Goal: Register for event/course

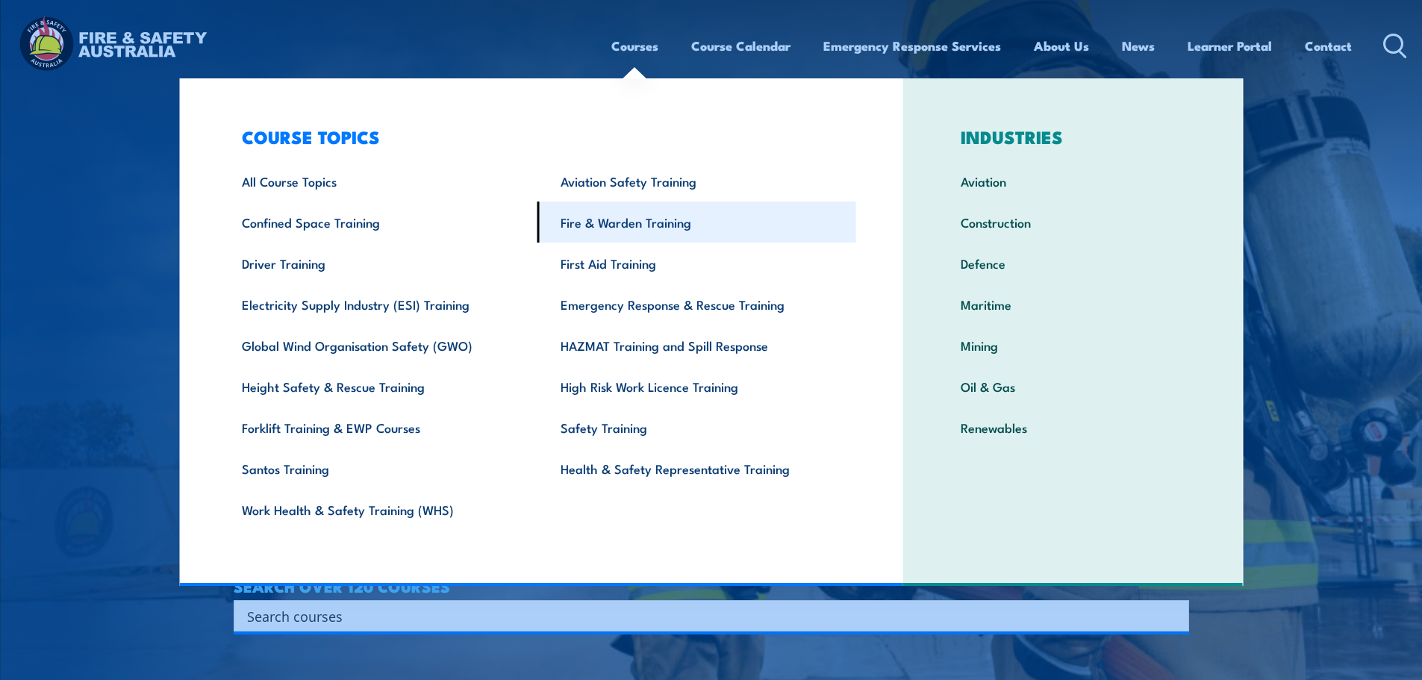
click at [621, 230] on link "Fire & Warden Training" at bounding box center [696, 222] width 319 height 41
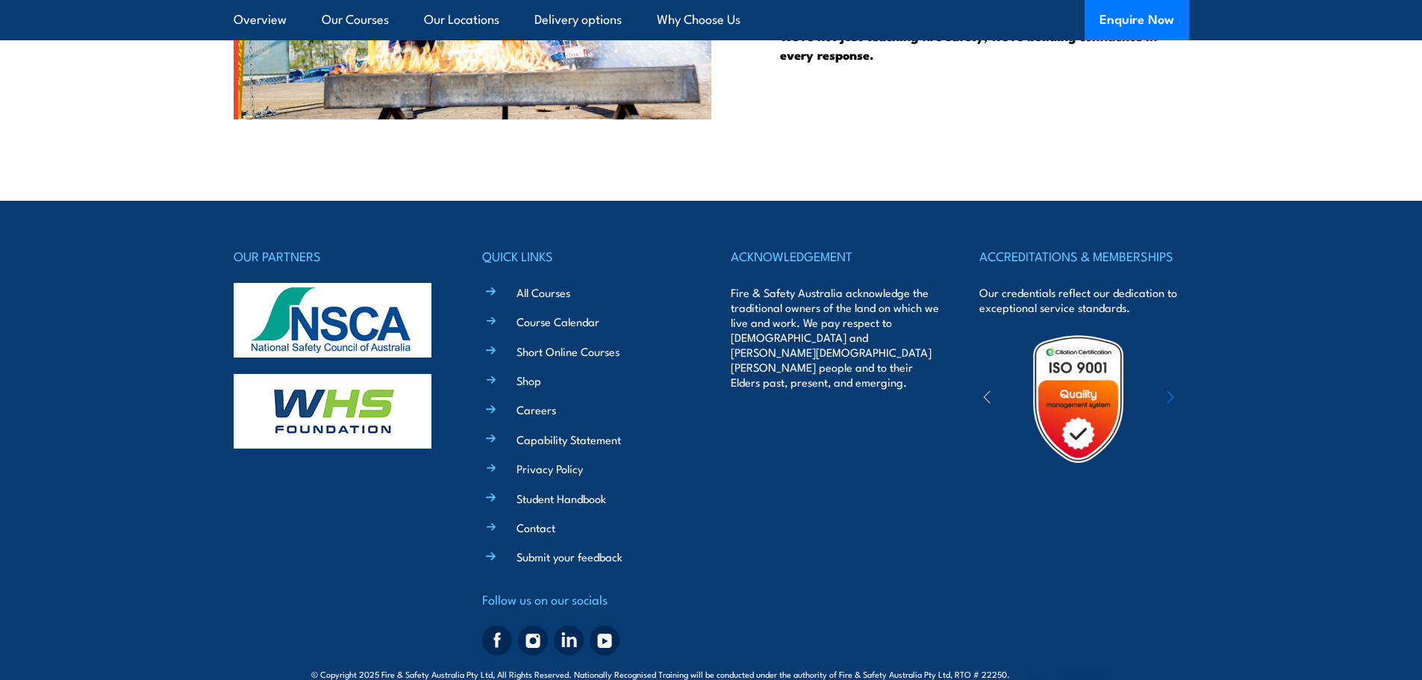
scroll to position [4014, 0]
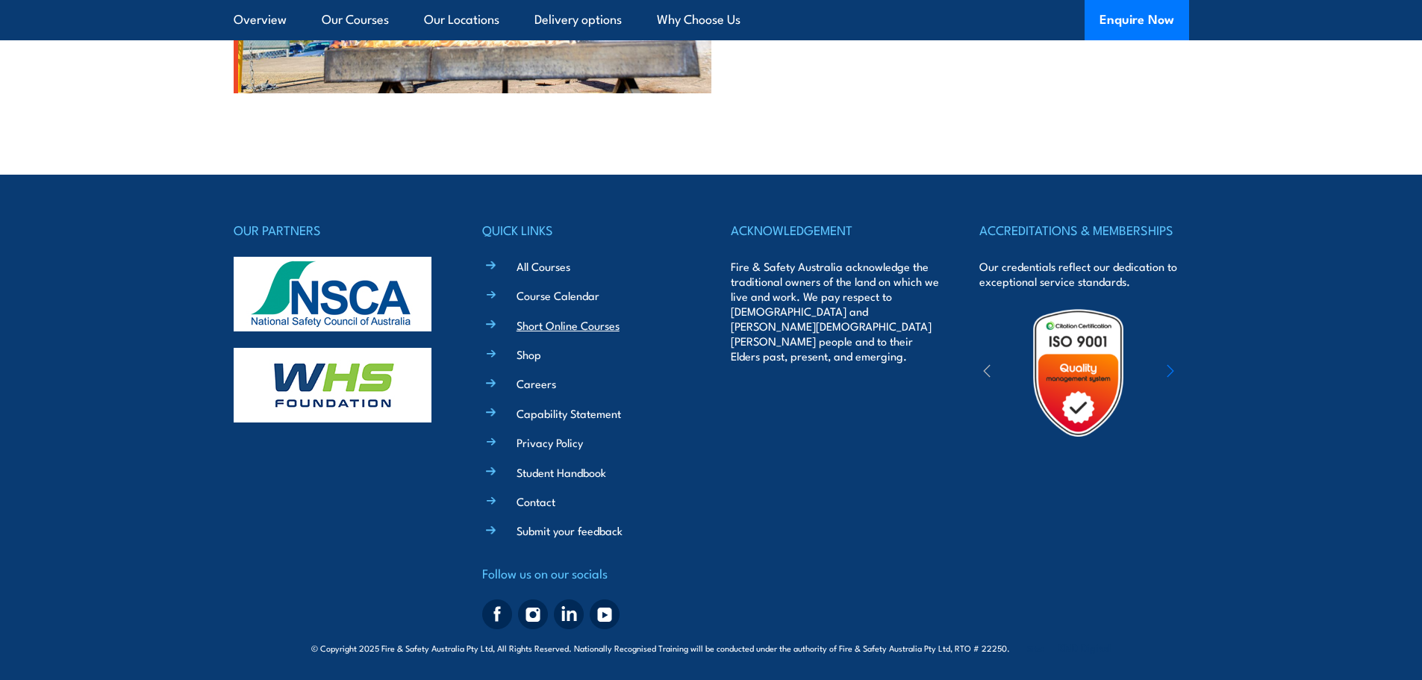
click at [584, 323] on link "Short Online Courses" at bounding box center [568, 325] width 103 height 16
click at [585, 299] on link "Course Calendar" at bounding box center [558, 295] width 83 height 16
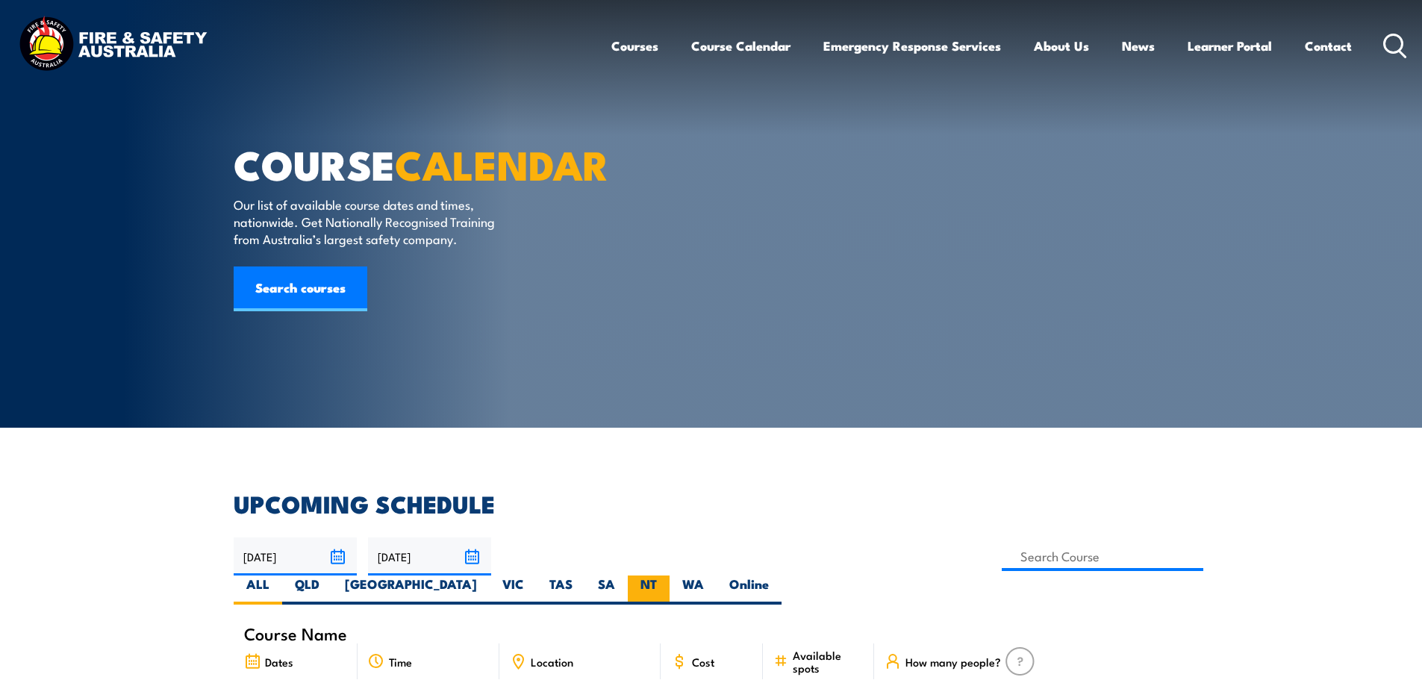
click at [670, 575] on label "NT" at bounding box center [649, 589] width 42 height 29
click at [667, 575] on input "NT" at bounding box center [662, 580] width 10 height 10
radio input "true"
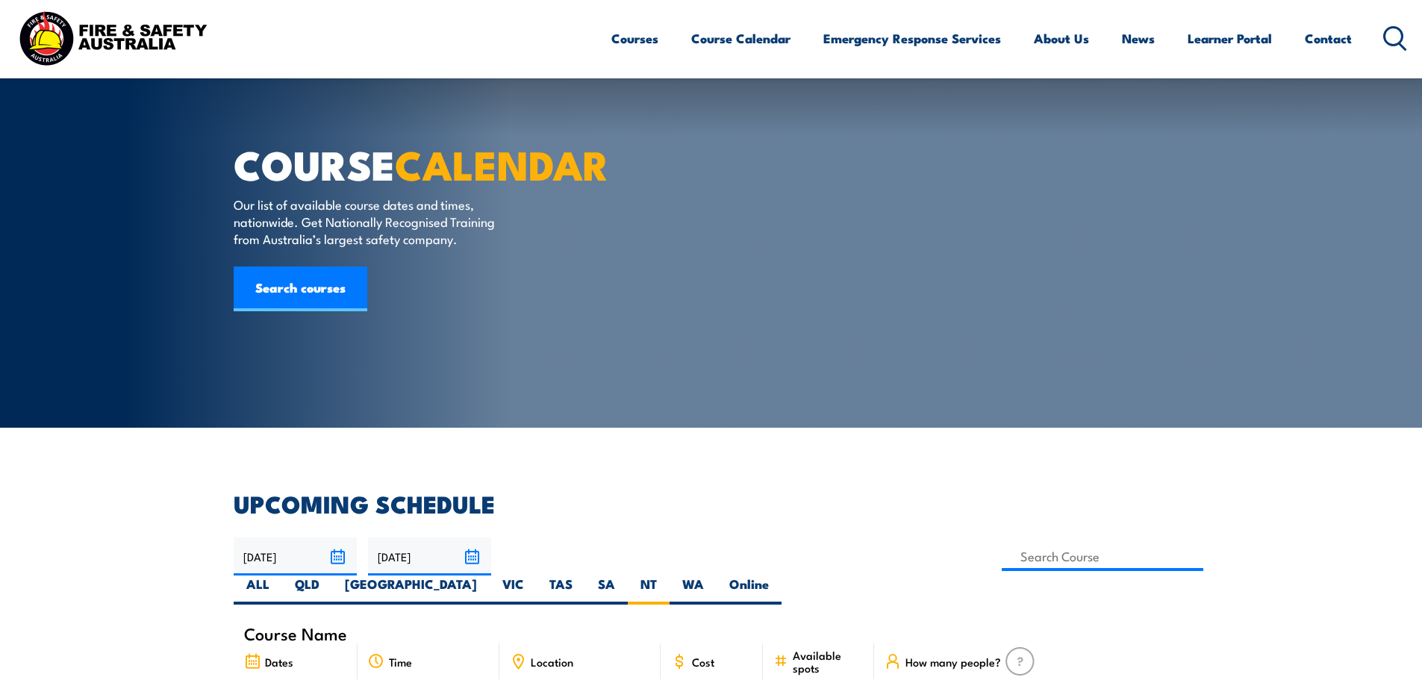
scroll to position [224, 0]
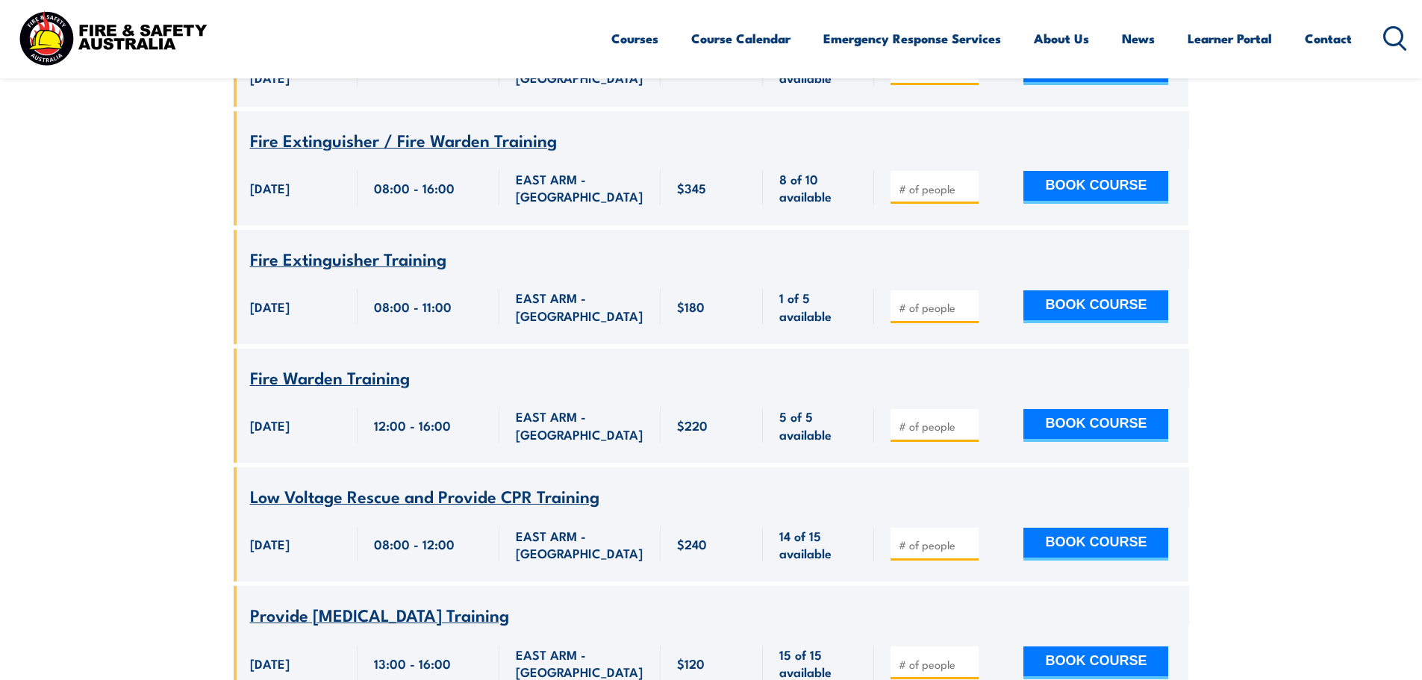
scroll to position [3180, 0]
